Goal: Ask a question

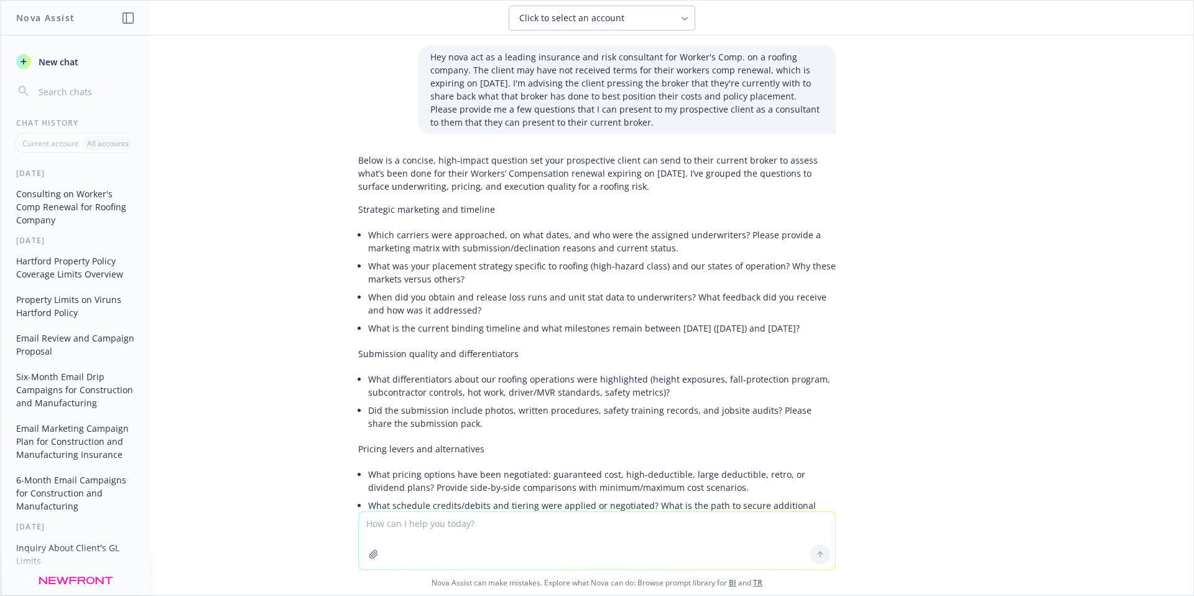
scroll to position [351, 0]
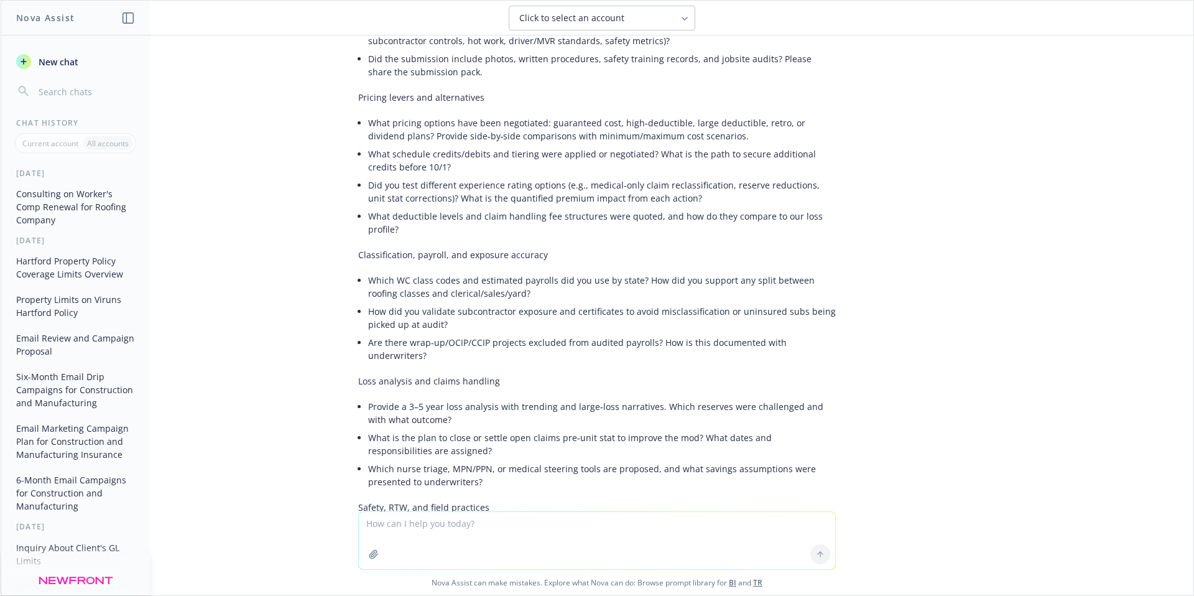
click at [516, 330] on li "How did you validate subcontractor exposure and certificates to avoid misclassi…" at bounding box center [602, 317] width 468 height 31
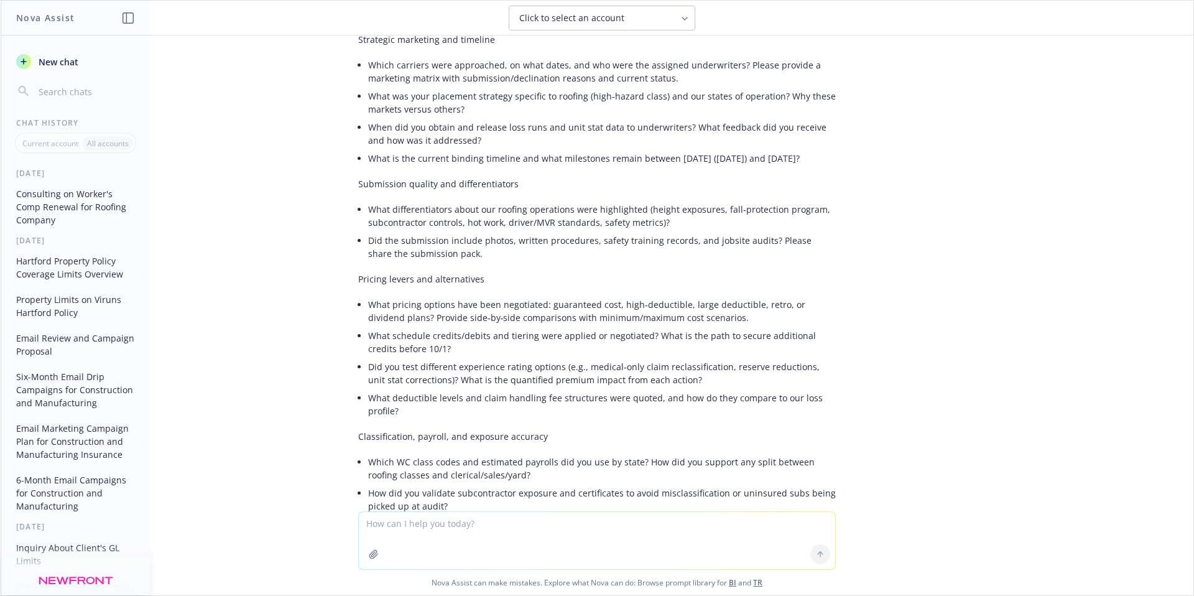
scroll to position [103, 0]
